Goal: Entertainment & Leisure: Consume media (video, audio)

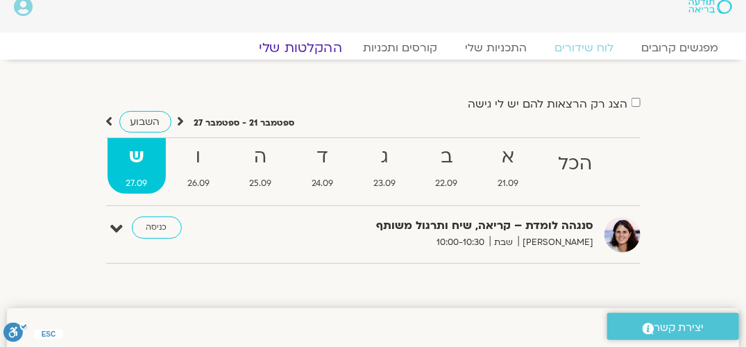
click at [323, 46] on link "ההקלטות שלי" at bounding box center [300, 48] width 117 height 17
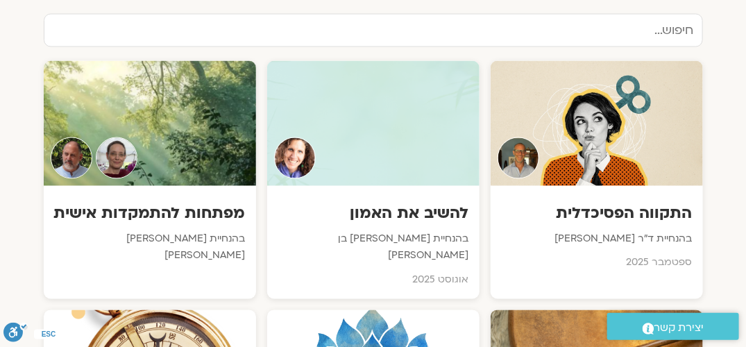
scroll to position [764, 0]
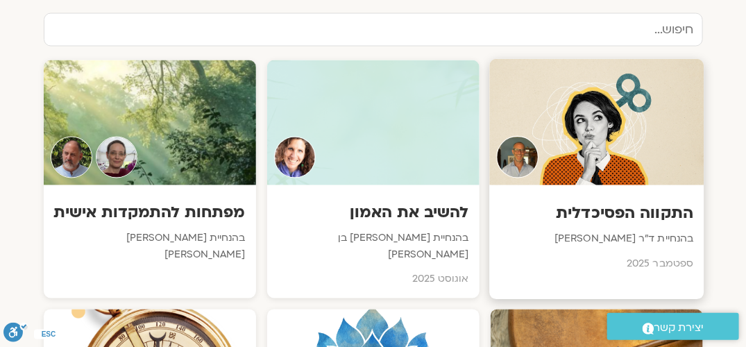
click at [640, 203] on h3 "התקווה הפסיכדלית" at bounding box center [597, 214] width 194 height 22
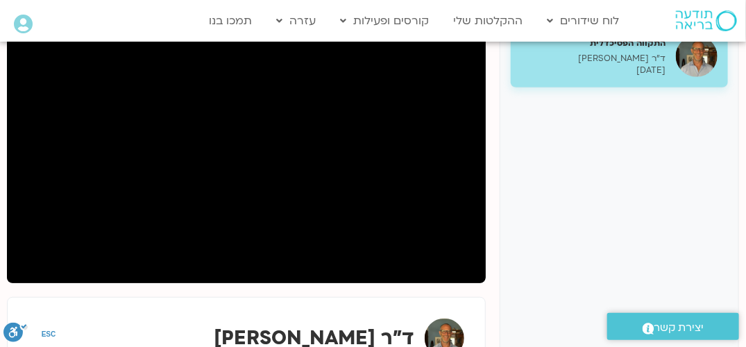
scroll to position [139, 0]
